Goal: Task Accomplishment & Management: Manage account settings

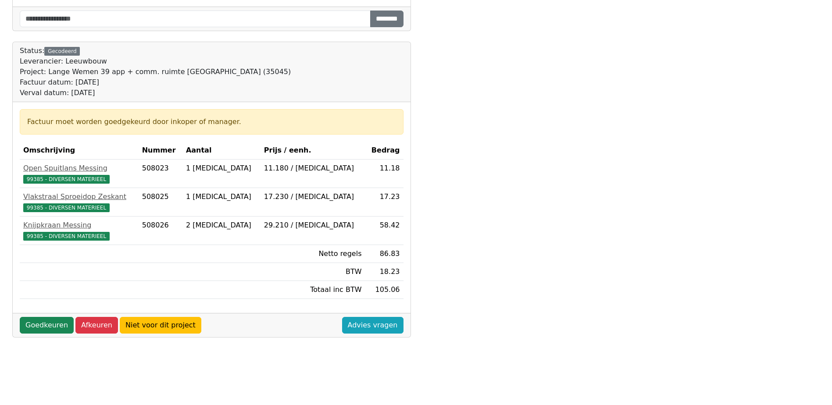
scroll to position [245, 0]
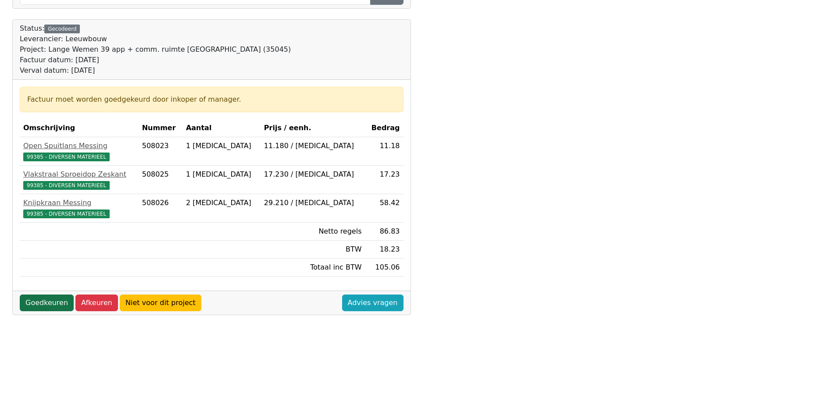
click at [42, 308] on link "Goedkeuren" at bounding box center [47, 303] width 54 height 17
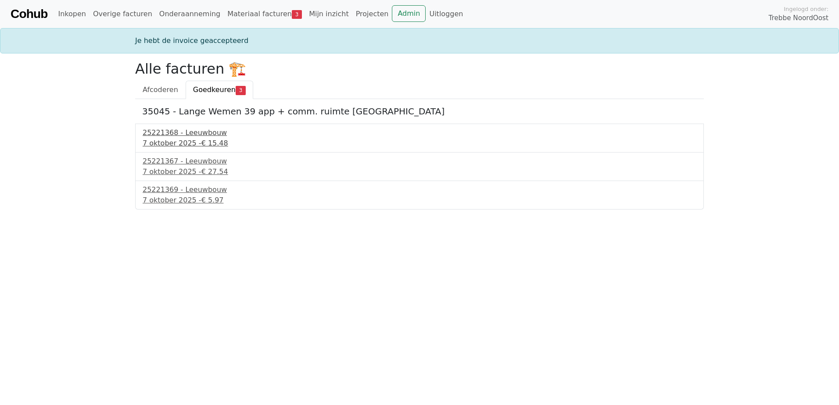
click at [205, 138] on div "25221368 - Leeuwbouw" at bounding box center [420, 133] width 554 height 11
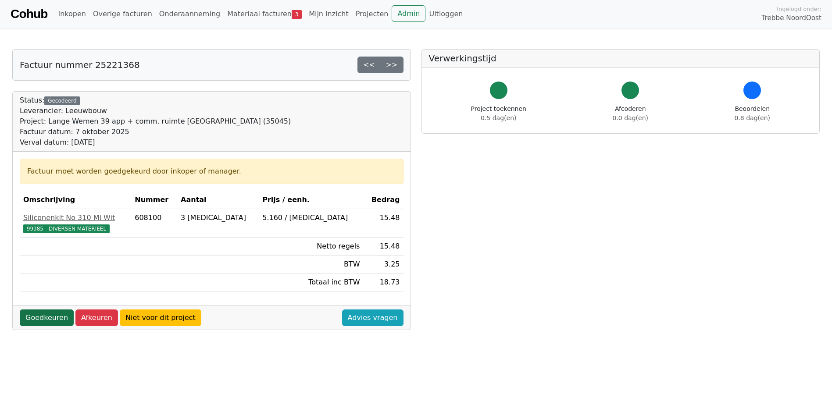
click at [40, 319] on link "Goedkeuren" at bounding box center [47, 318] width 54 height 17
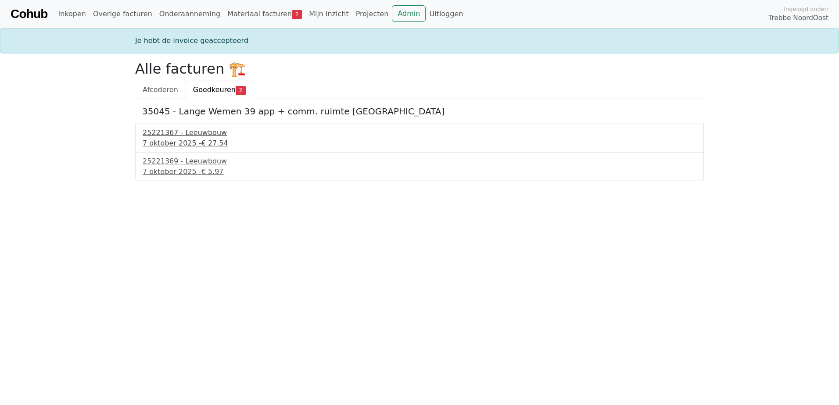
click at [176, 143] on div "[DATE] - € 27.54" at bounding box center [420, 143] width 554 height 11
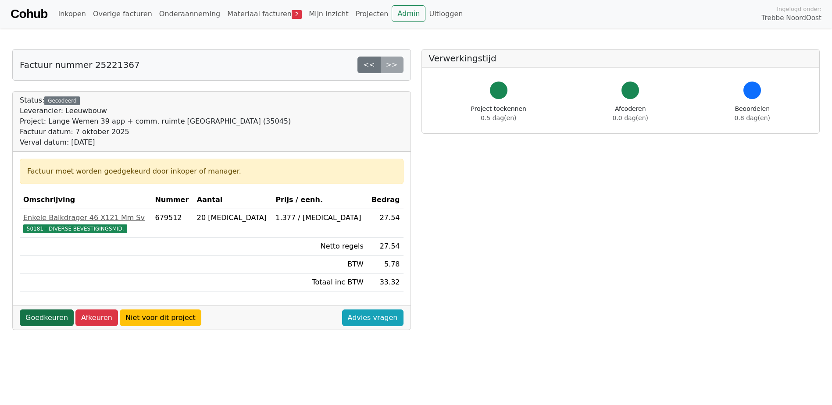
click at [47, 323] on link "Goedkeuren" at bounding box center [47, 318] width 54 height 17
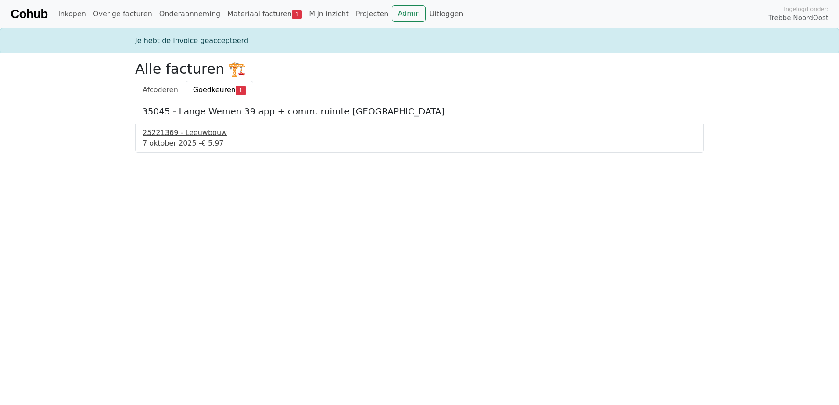
click at [175, 142] on div "7 oktober 2025 - € 5.97" at bounding box center [420, 143] width 554 height 11
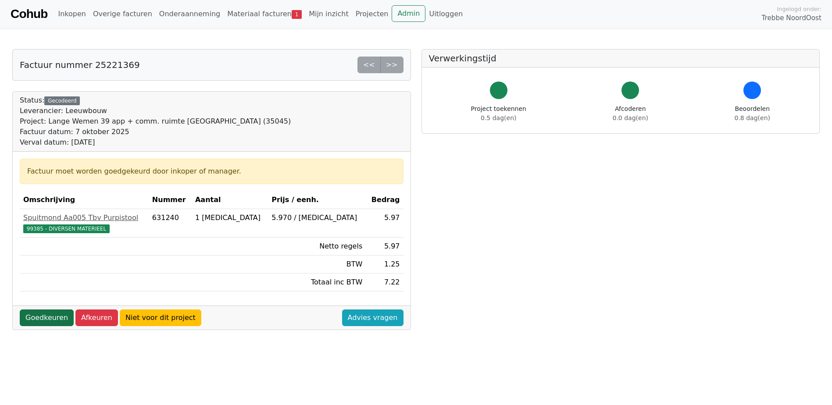
click at [51, 319] on link "Goedkeuren" at bounding box center [47, 318] width 54 height 17
